Goal: Task Accomplishment & Management: Use online tool/utility

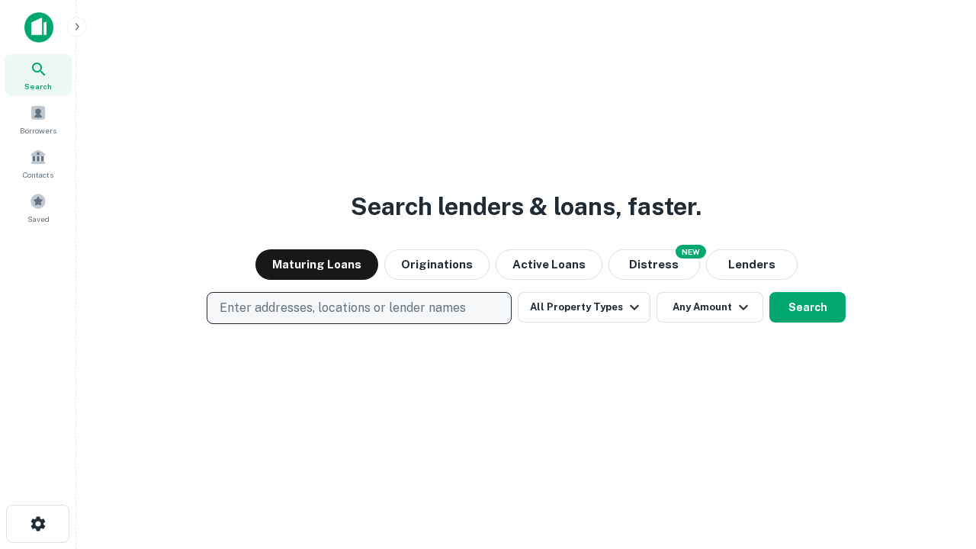
click at [358, 308] on p "Enter addresses, locations or lender names" at bounding box center [343, 308] width 246 height 18
type input "**********"
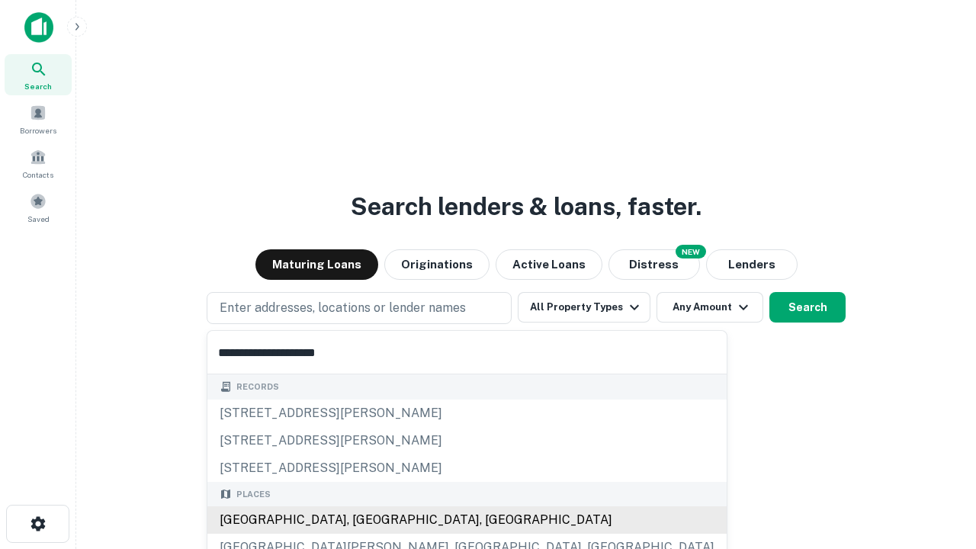
click at [365, 520] on div "[GEOGRAPHIC_DATA], [GEOGRAPHIC_DATA], [GEOGRAPHIC_DATA]" at bounding box center [466, 519] width 519 height 27
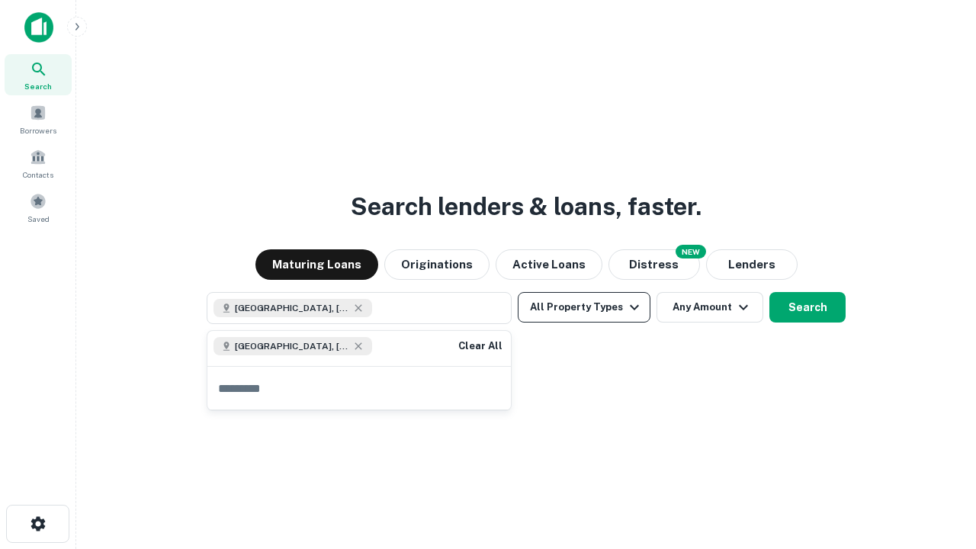
click at [584, 307] on button "All Property Types" at bounding box center [584, 307] width 133 height 31
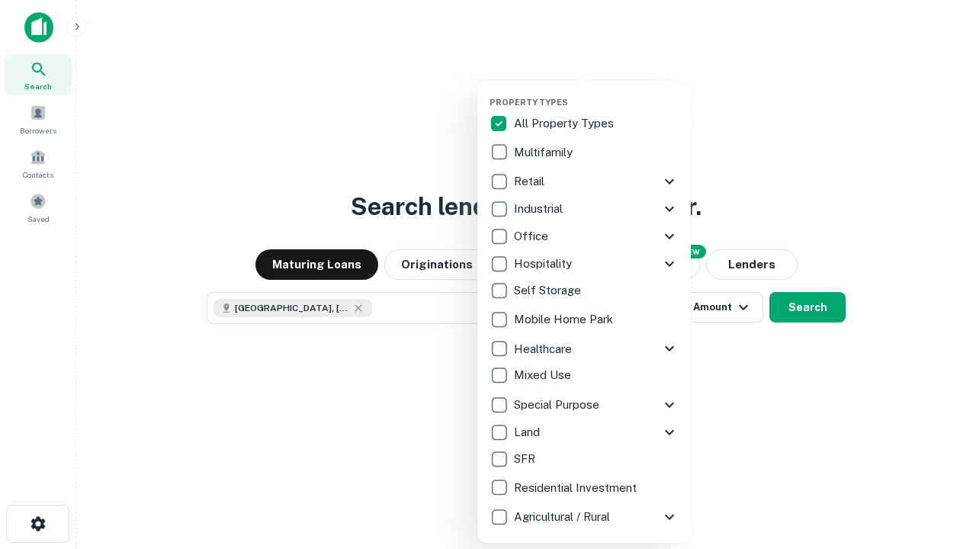
click at [596, 92] on button "button" at bounding box center [597, 92] width 214 height 1
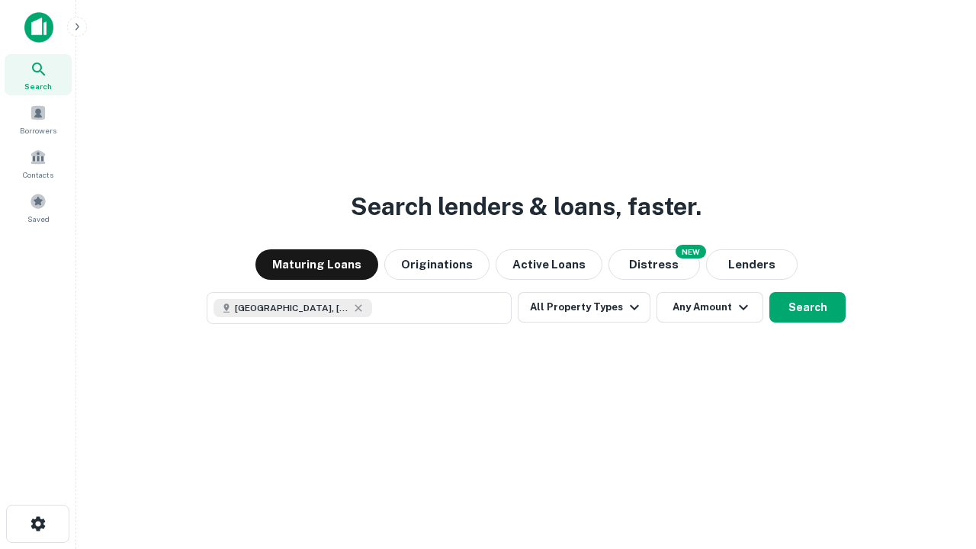
scroll to position [24, 0]
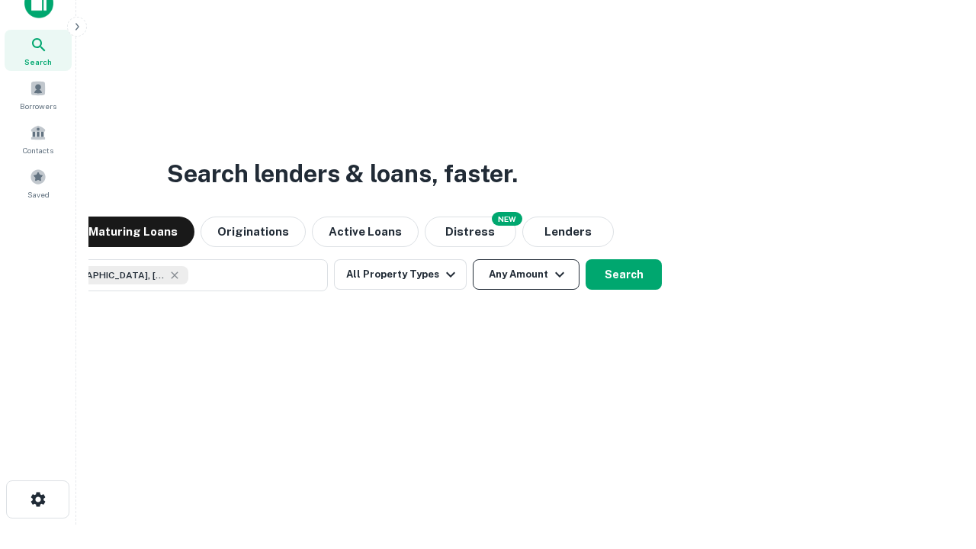
click at [473, 259] on button "Any Amount" at bounding box center [526, 274] width 107 height 31
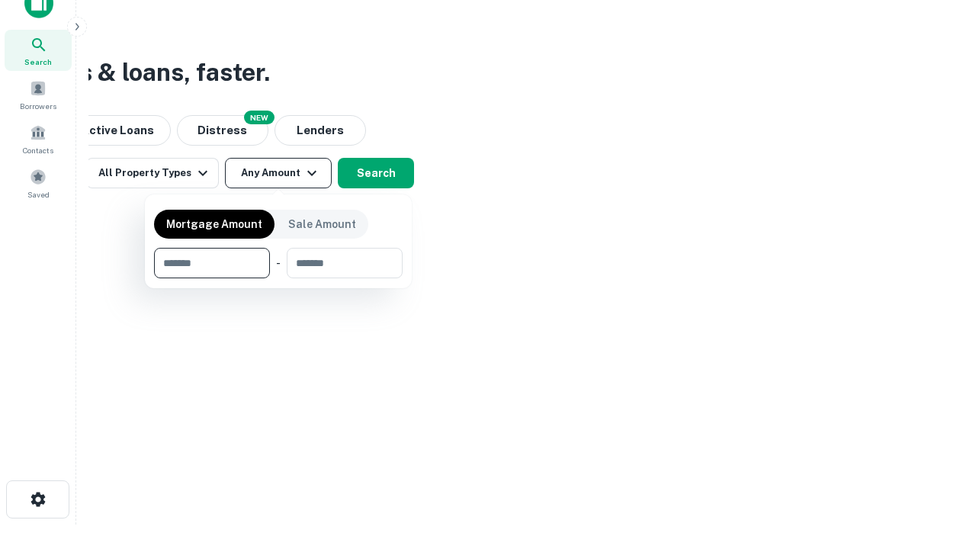
type input "*******"
click at [278, 278] on button "button" at bounding box center [278, 278] width 249 height 1
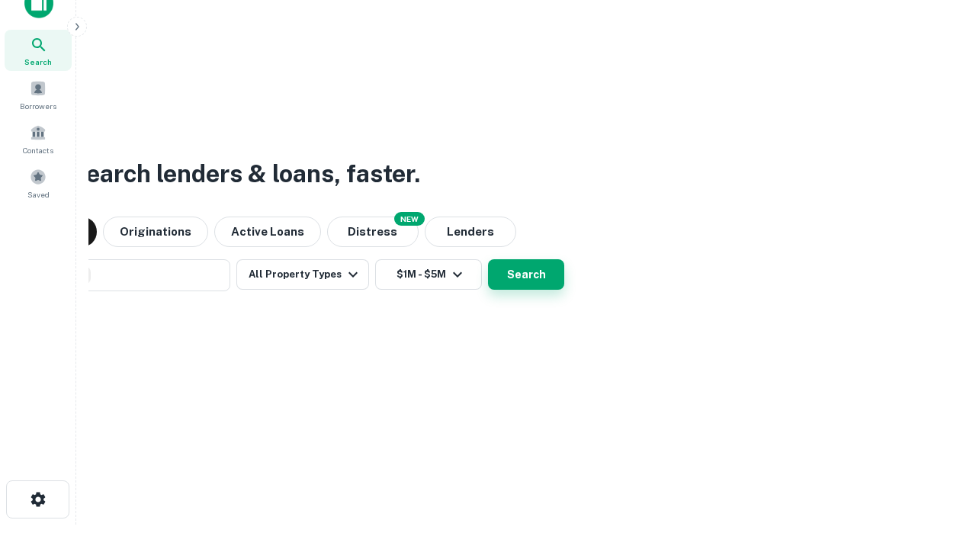
click at [488, 259] on button "Search" at bounding box center [526, 274] width 76 height 31
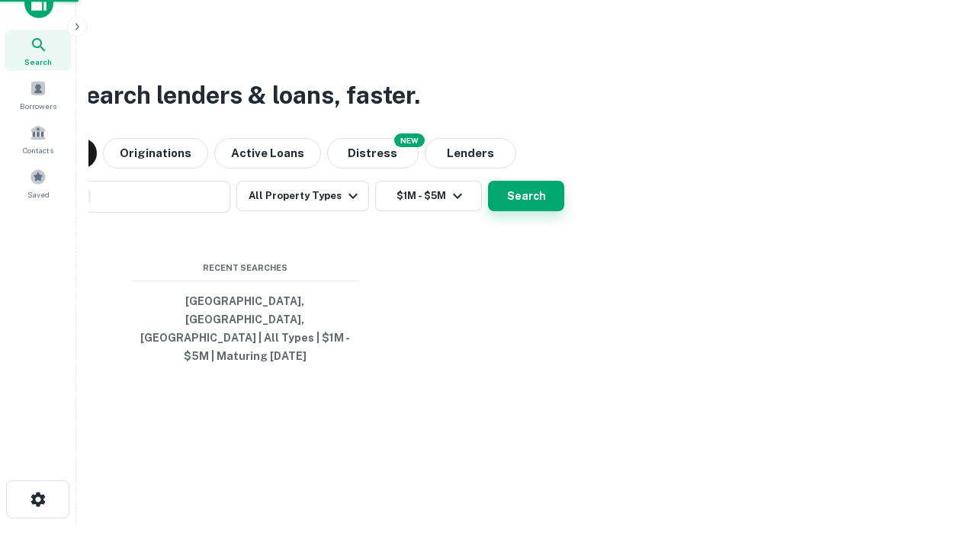
scroll to position [50, 432]
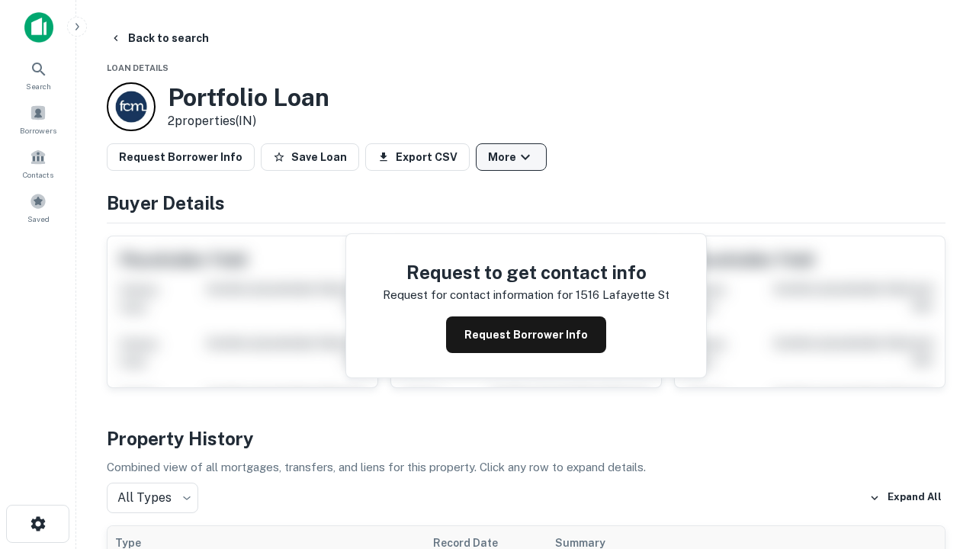
click at [511, 157] on button "More" at bounding box center [511, 156] width 71 height 27
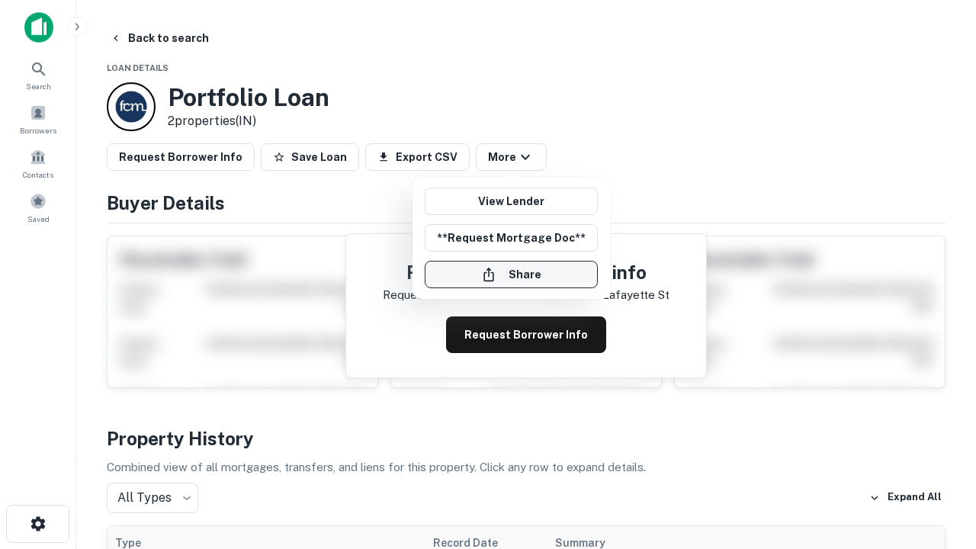
click at [511, 275] on button "Share" at bounding box center [511, 274] width 173 height 27
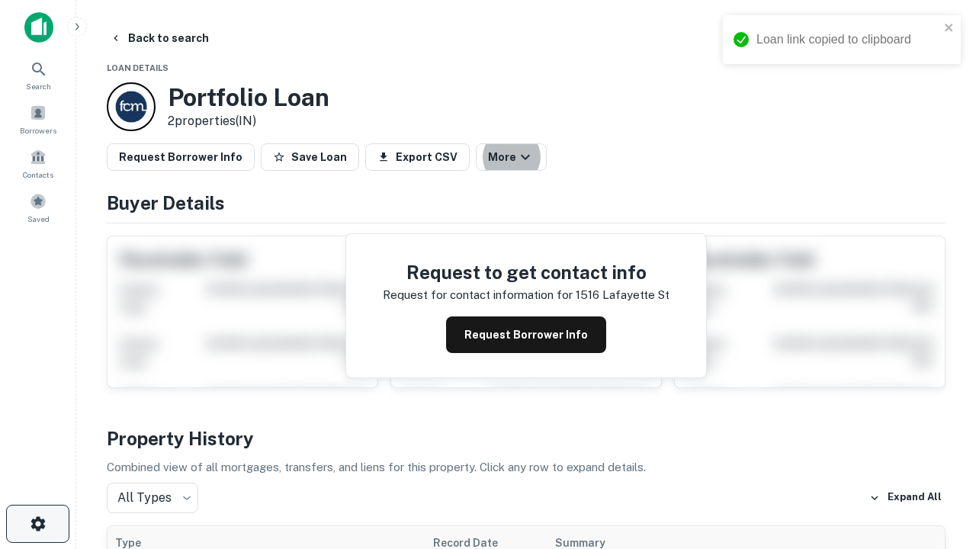
click at [37, 524] on icon "button" at bounding box center [38, 524] width 18 height 18
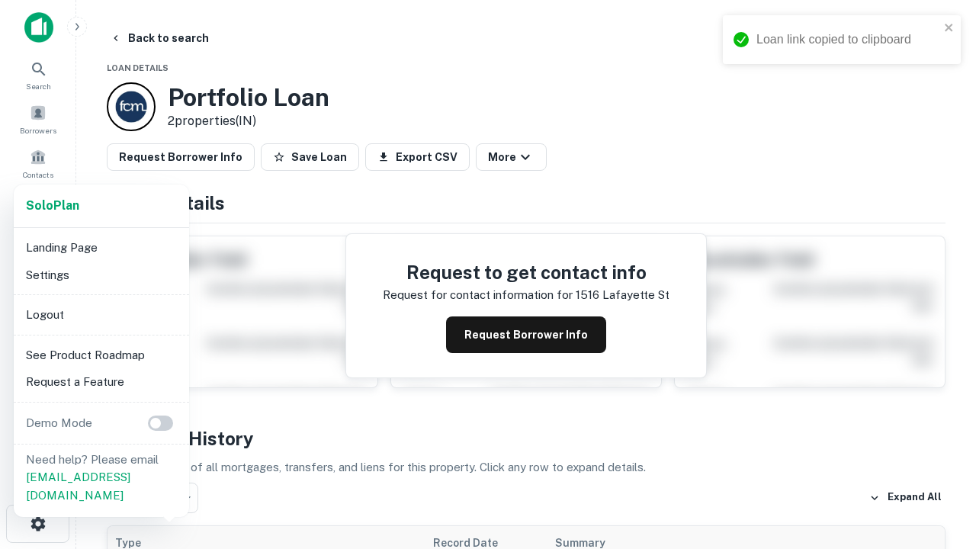
click at [101, 314] on li "Logout" at bounding box center [101, 314] width 163 height 27
